Goal: Ask a question

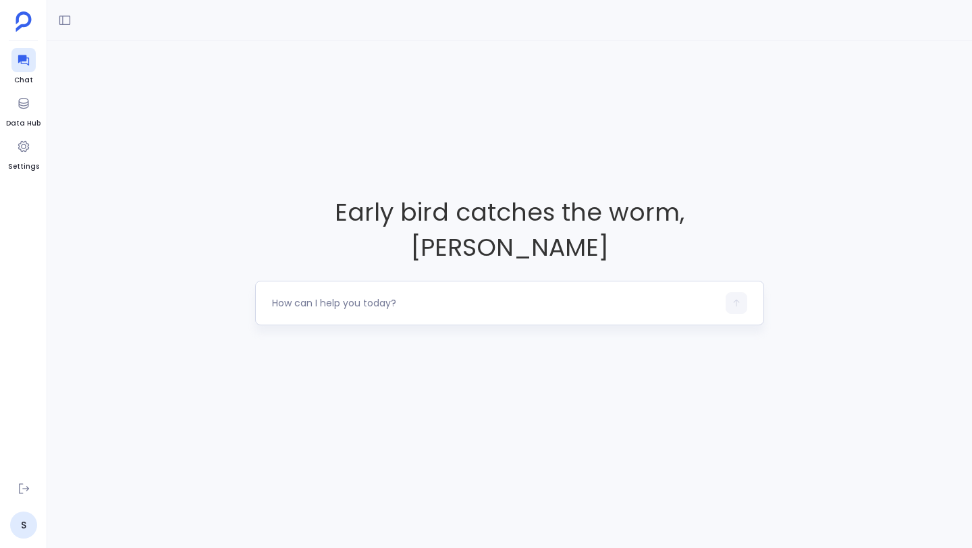
click at [365, 296] on textarea at bounding box center [494, 302] width 445 height 13
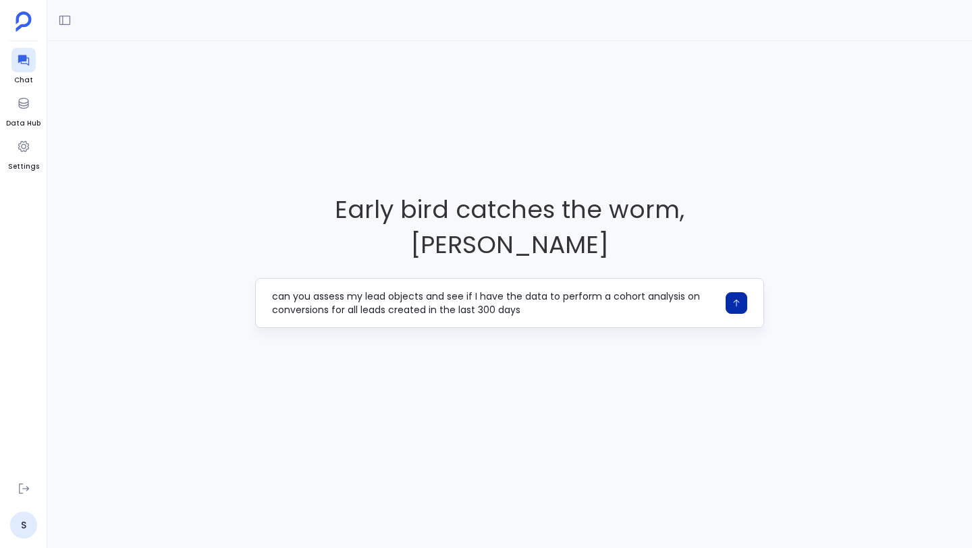
type textarea "can you assess my lead objects and see if I have the data to perform a cohort a…"
click at [727, 292] on button "button" at bounding box center [736, 303] width 22 height 22
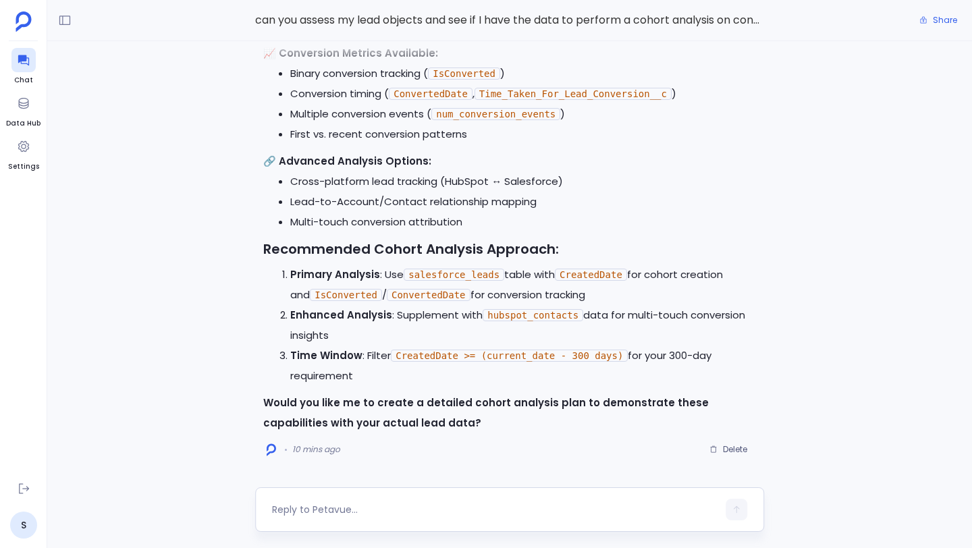
click at [364, 507] on textarea at bounding box center [494, 509] width 445 height 13
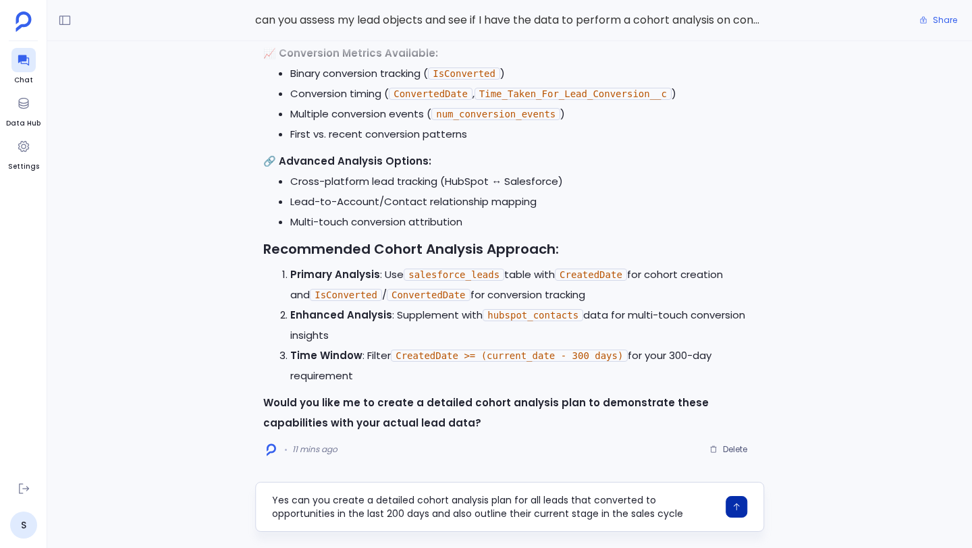
type textarea "Yes can you create a detailed cohort analysis plan for all leads that converted…"
click at [732, 504] on icon "button" at bounding box center [736, 506] width 9 height 9
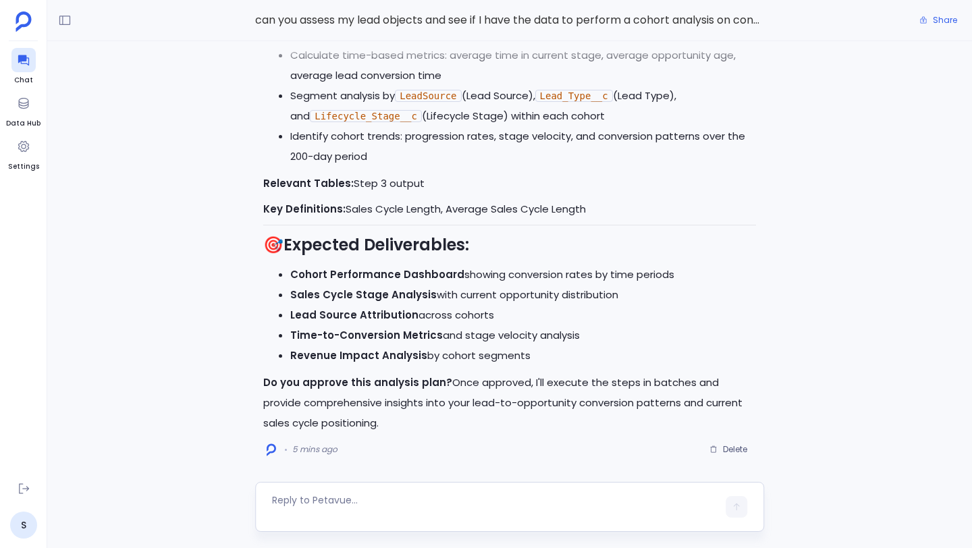
click at [372, 508] on textarea at bounding box center [494, 506] width 445 height 27
type textarea "approve"
click at [738, 505] on icon "button" at bounding box center [736, 509] width 9 height 9
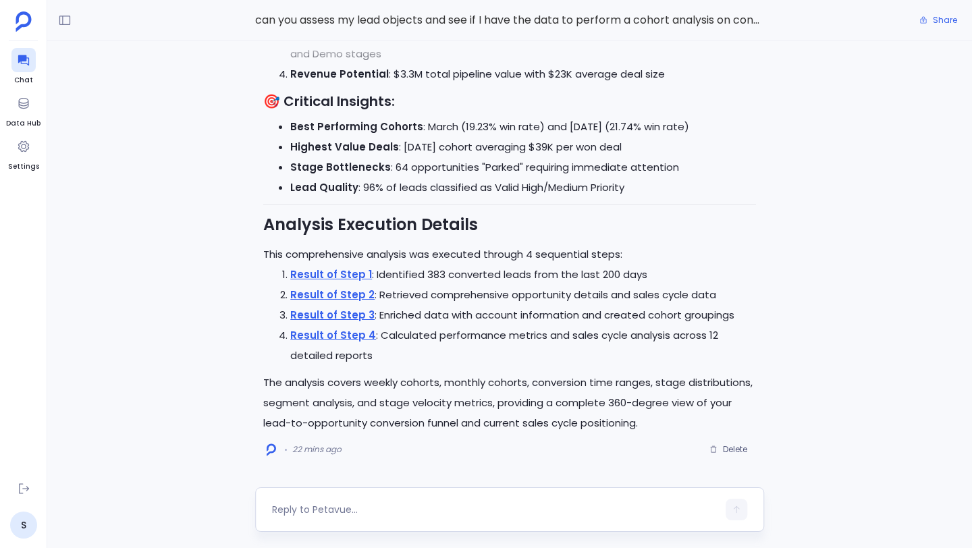
click at [414, 503] on textarea at bounding box center [494, 509] width 445 height 13
type textarea "can you create a table of this analysis"
click at [741, 510] on button "button" at bounding box center [736, 510] width 22 height 22
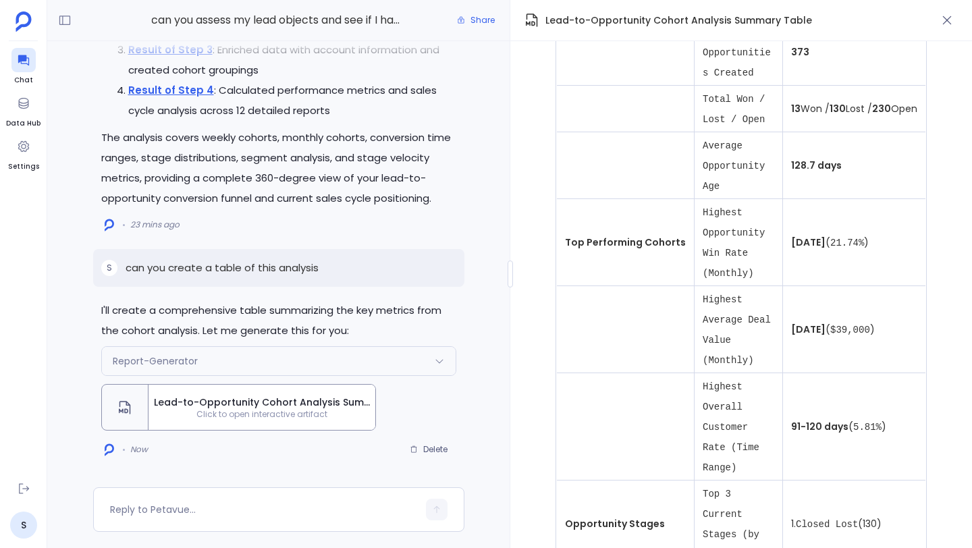
scroll to position [979, 0]
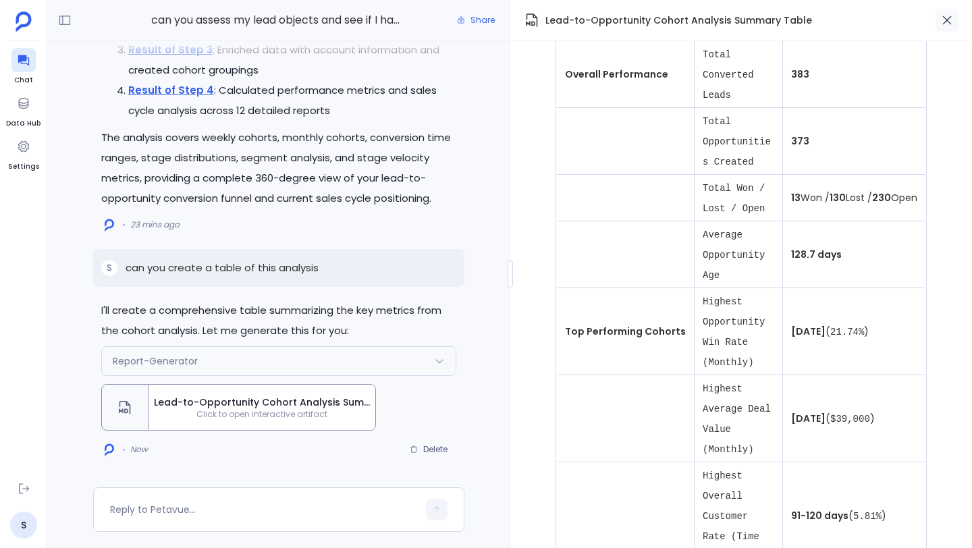
click at [948, 22] on icon "button" at bounding box center [946, 19] width 13 height 13
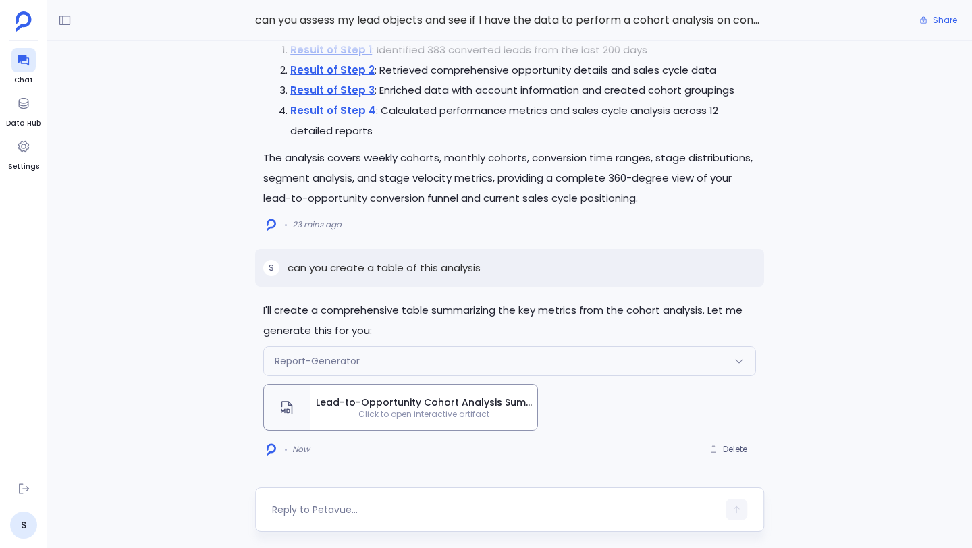
click at [456, 499] on div at bounding box center [494, 510] width 445 height 22
click at [414, 510] on textarea at bounding box center [494, 509] width 445 height 13
